Goal: Check status: Check status

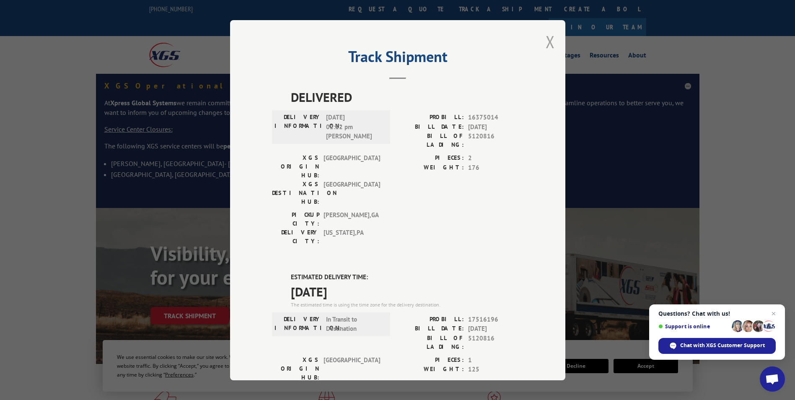
click at [547, 44] on button "Close modal" at bounding box center [550, 42] width 9 height 22
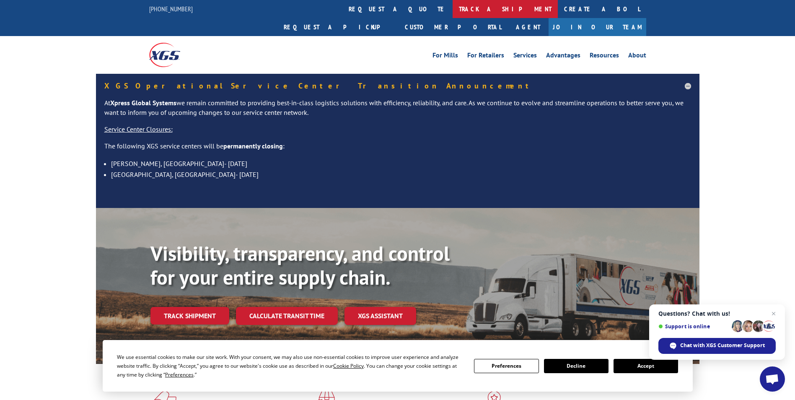
click at [453, 9] on link "track a shipment" at bounding box center [505, 9] width 105 height 18
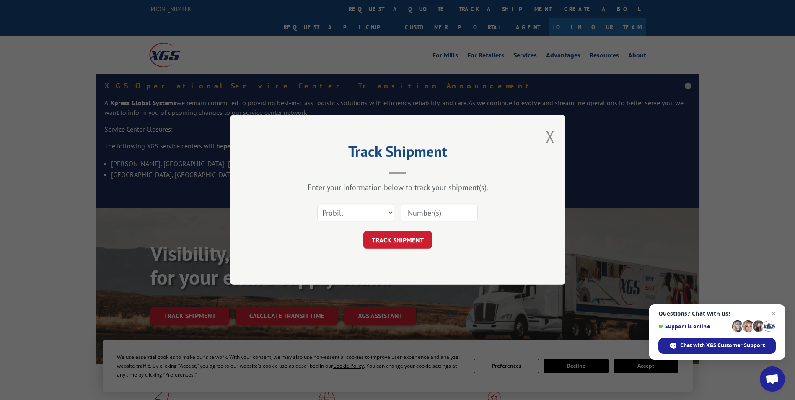
paste input "5995615"
type input "5995615"
click at [378, 241] on button "TRACK SHIPMENT" at bounding box center [397, 240] width 69 height 18
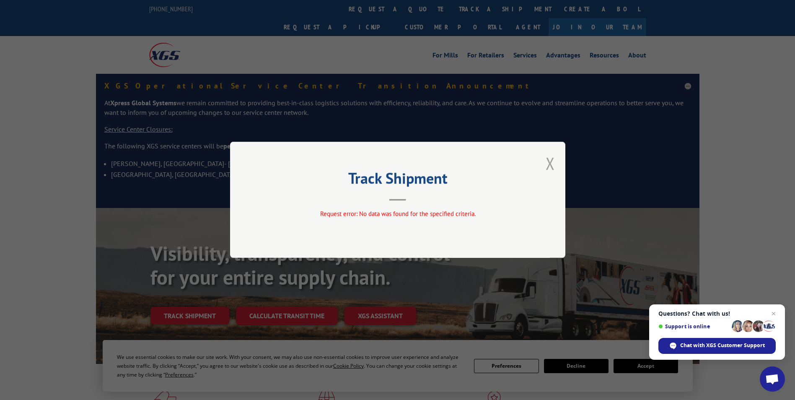
click at [552, 160] on button "Close modal" at bounding box center [550, 163] width 9 height 22
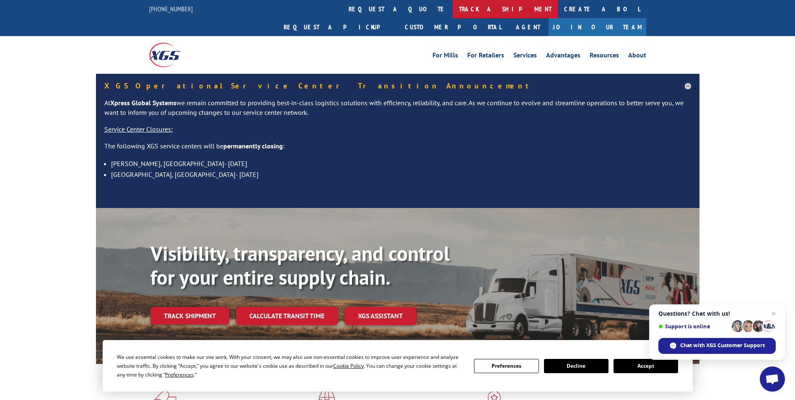
click at [453, 9] on link "track a shipment" at bounding box center [505, 9] width 105 height 18
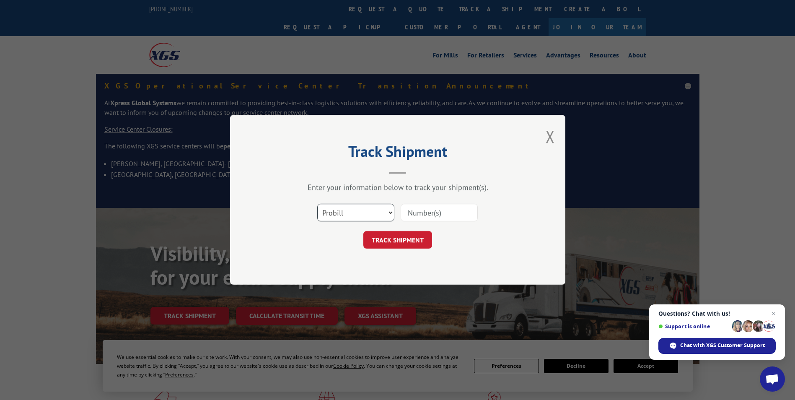
click at [353, 213] on select "Select category... Probill BOL PO" at bounding box center [355, 213] width 77 height 18
select select "bol"
click at [317, 204] on select "Select category... Probill BOL PO" at bounding box center [355, 213] width 77 height 18
click at [423, 206] on input at bounding box center [439, 213] width 77 height 18
paste input "5995615"
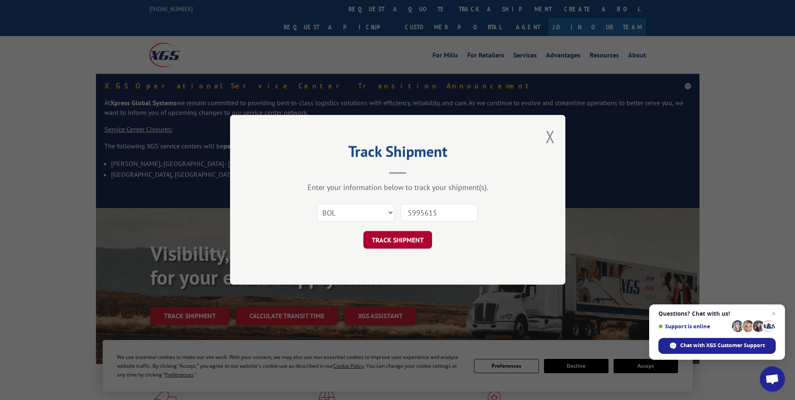
type input "5995615"
click at [407, 243] on button "TRACK SHIPMENT" at bounding box center [397, 240] width 69 height 18
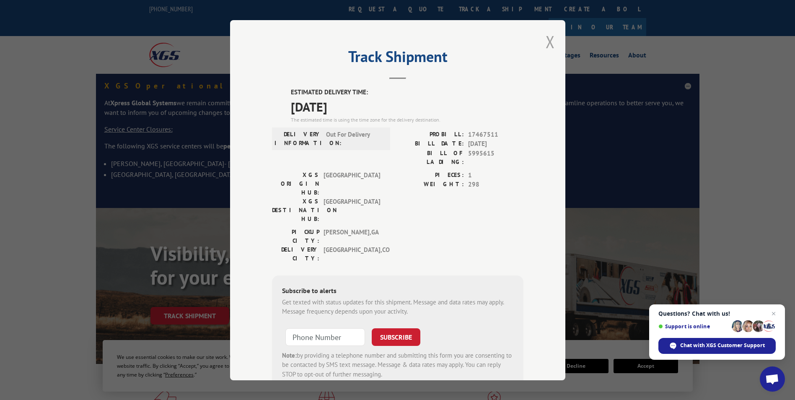
click at [548, 41] on button "Close modal" at bounding box center [550, 42] width 9 height 22
